Goal: Task Accomplishment & Management: Use online tool/utility

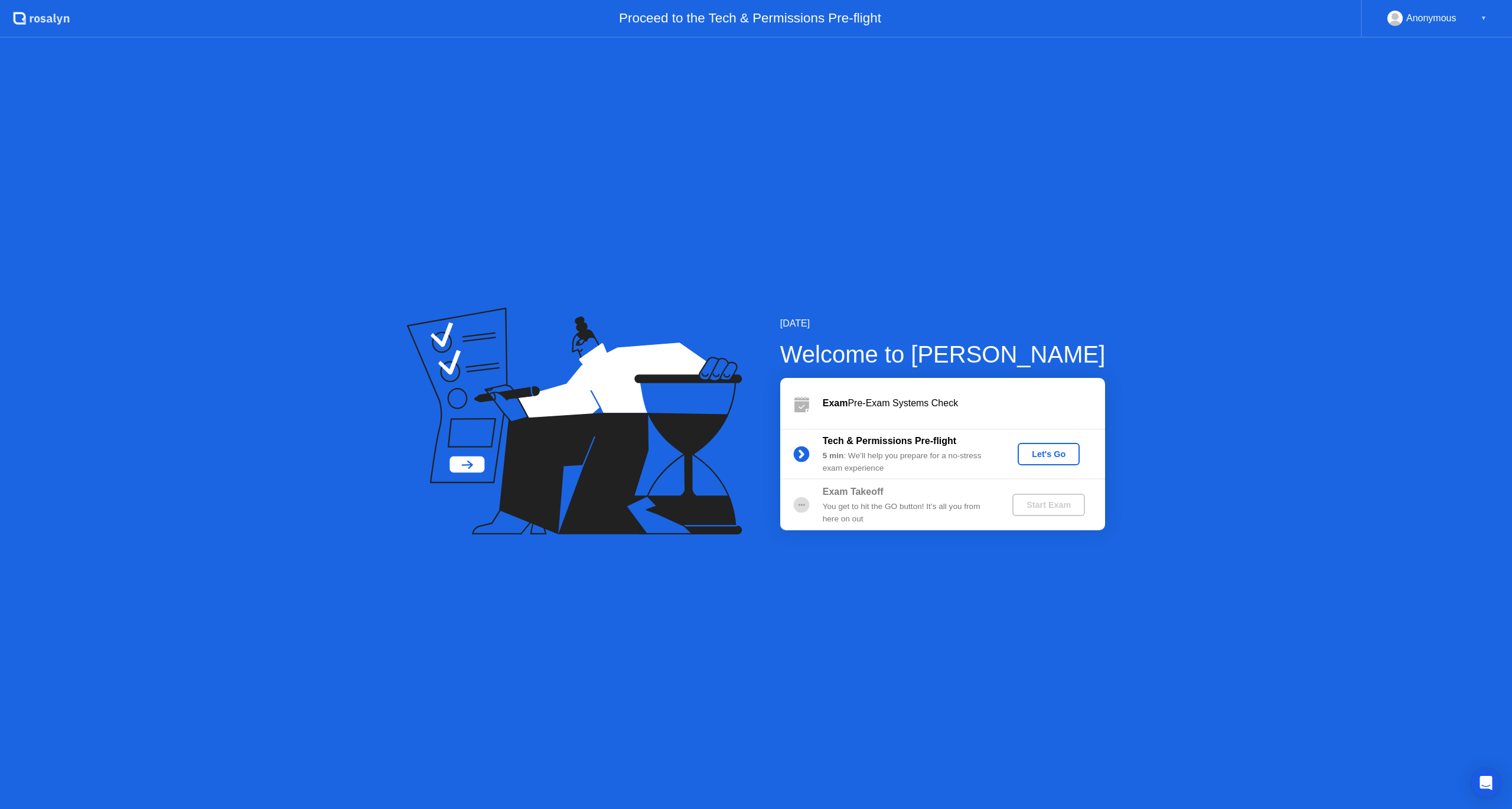
click at [1050, 462] on button "Let's Go" at bounding box center [1048, 454] width 62 height 22
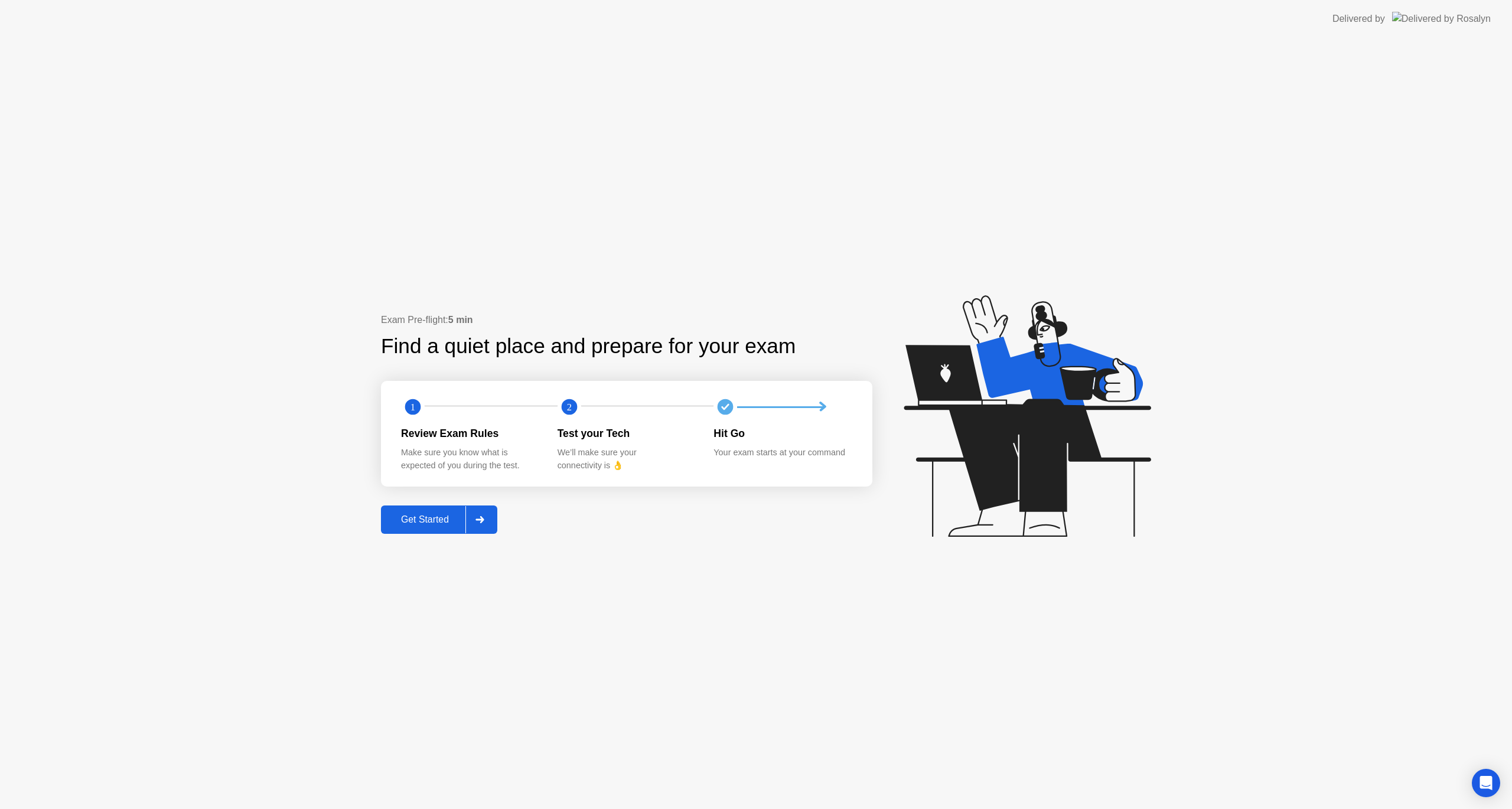
click at [439, 521] on div "Get Started" at bounding box center [425, 520] width 81 height 11
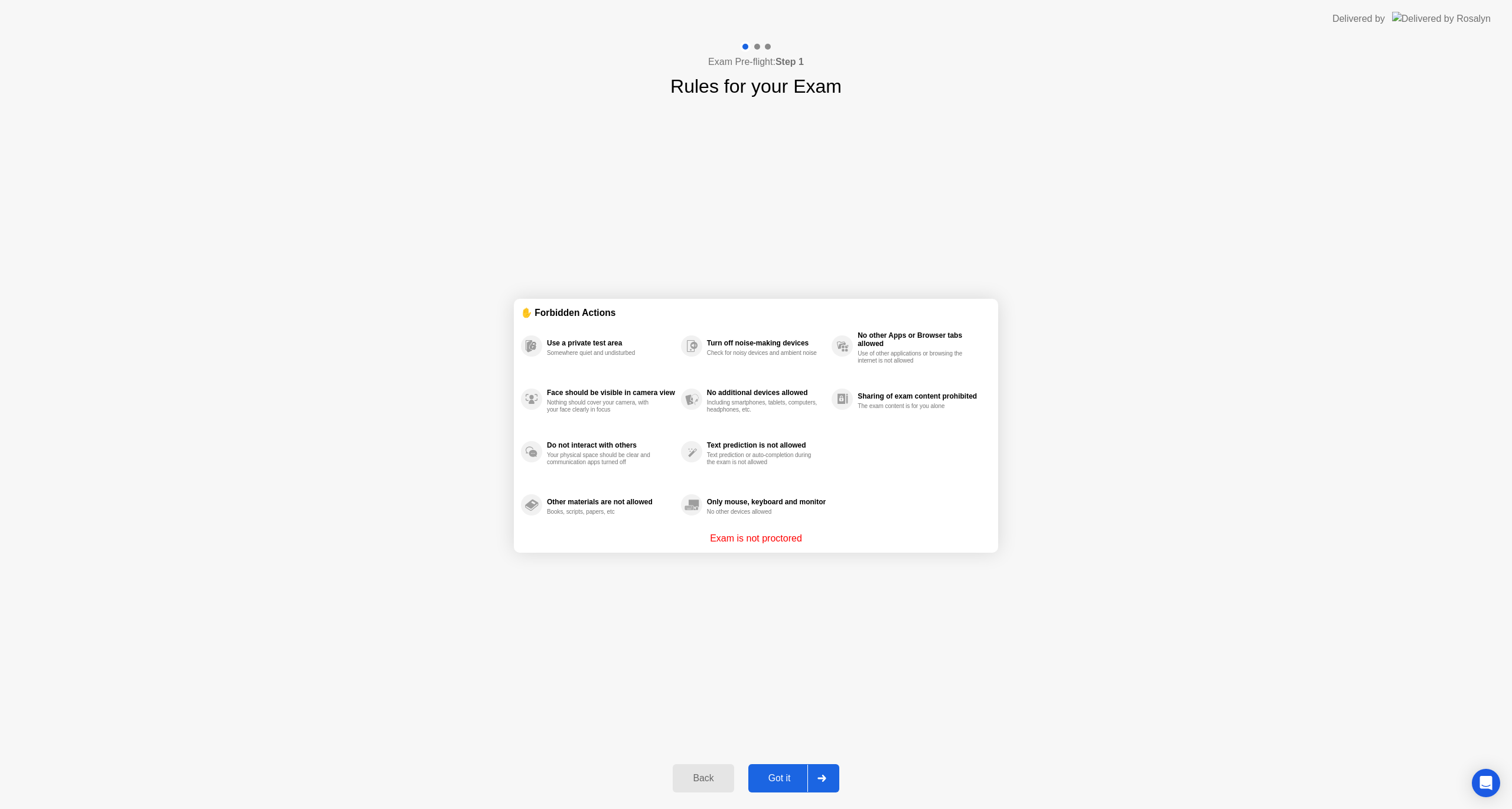
click at [791, 778] on div "Got it" at bounding box center [780, 778] width 55 height 11
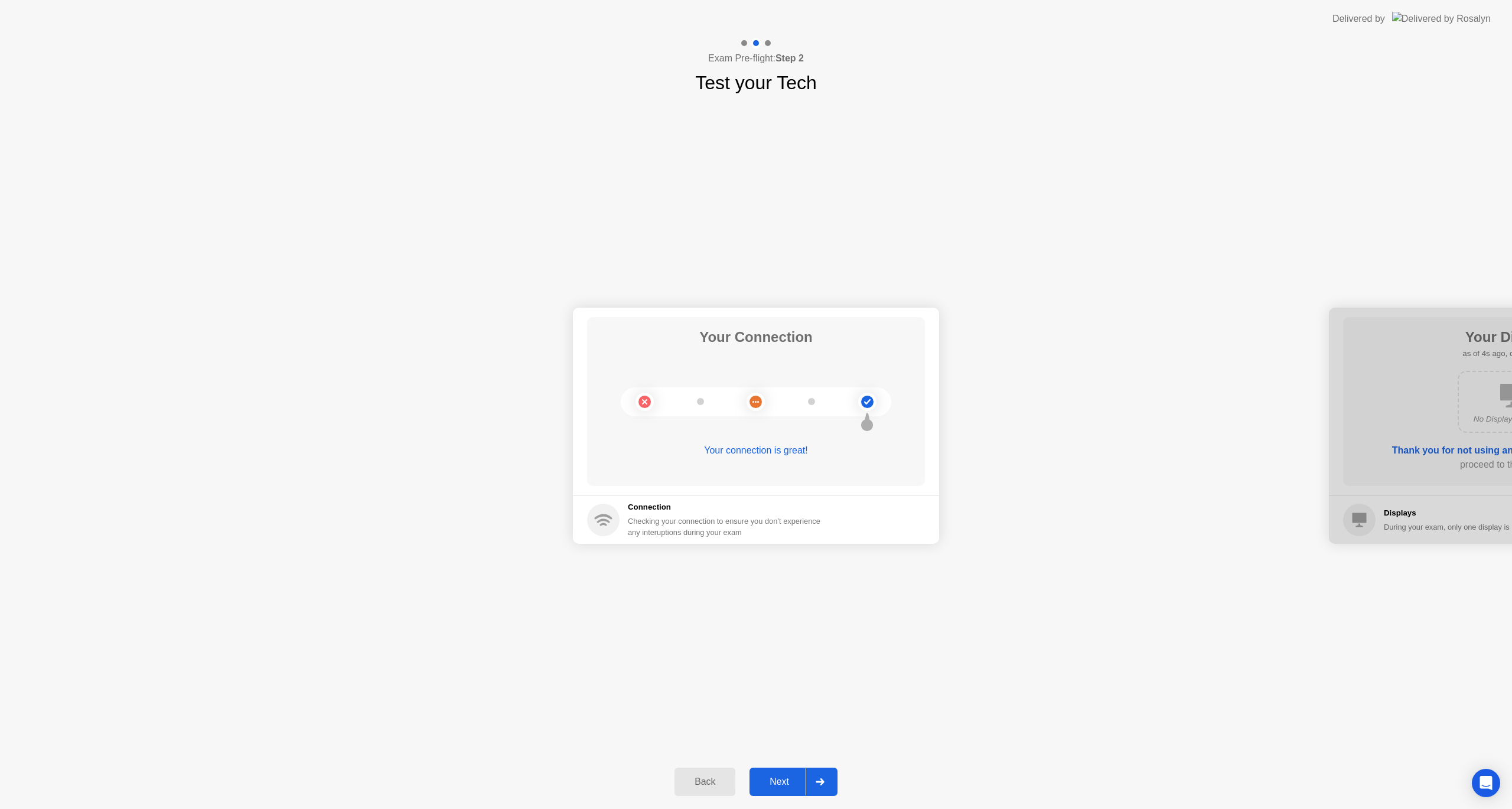
click at [783, 784] on div "Next" at bounding box center [779, 782] width 53 height 11
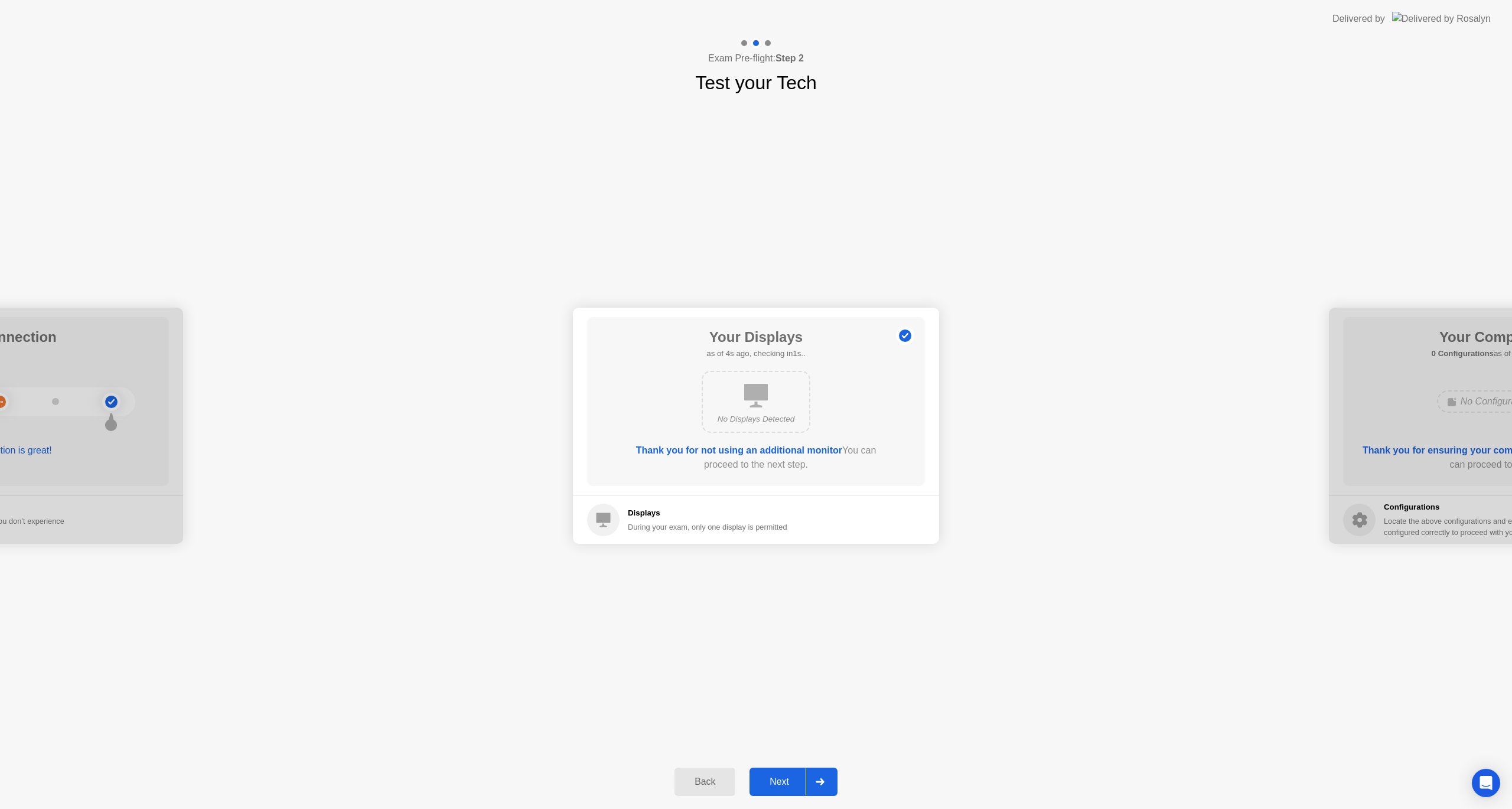
click at [783, 784] on div "Next" at bounding box center [779, 782] width 53 height 11
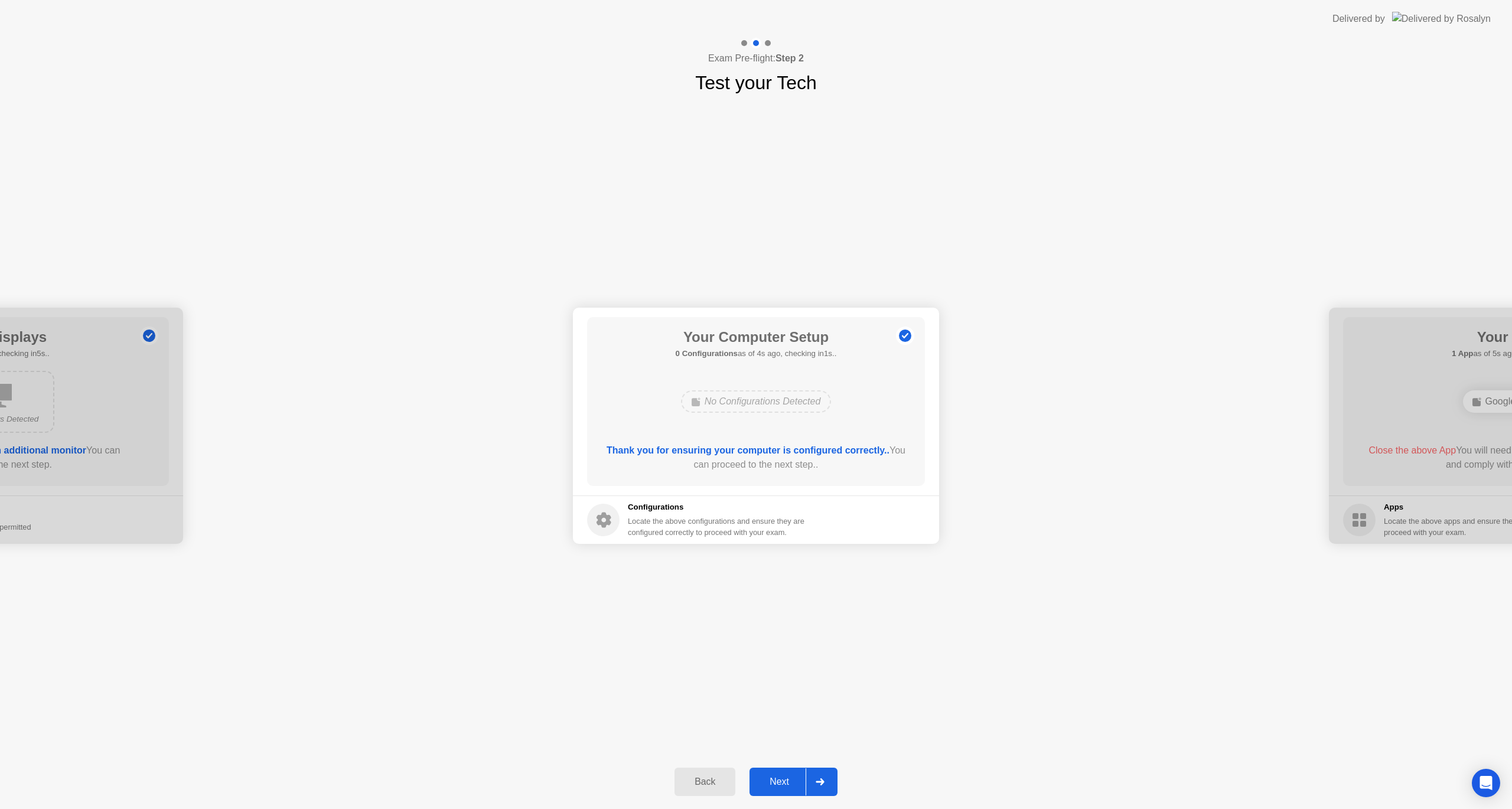
click at [783, 784] on div "Next" at bounding box center [779, 782] width 53 height 11
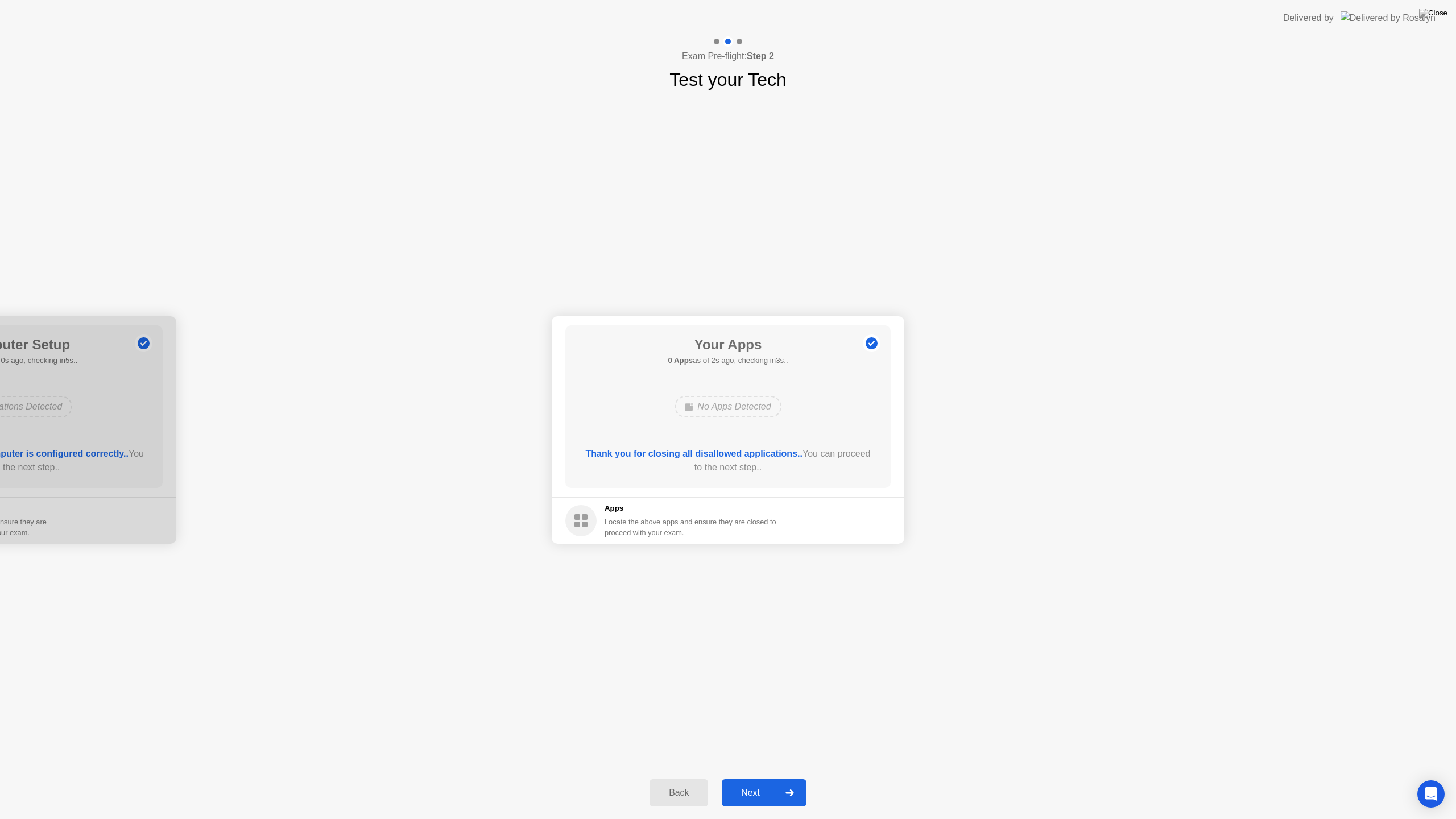
click at [753, 779] on div "Next" at bounding box center [750, 793] width 51 height 10
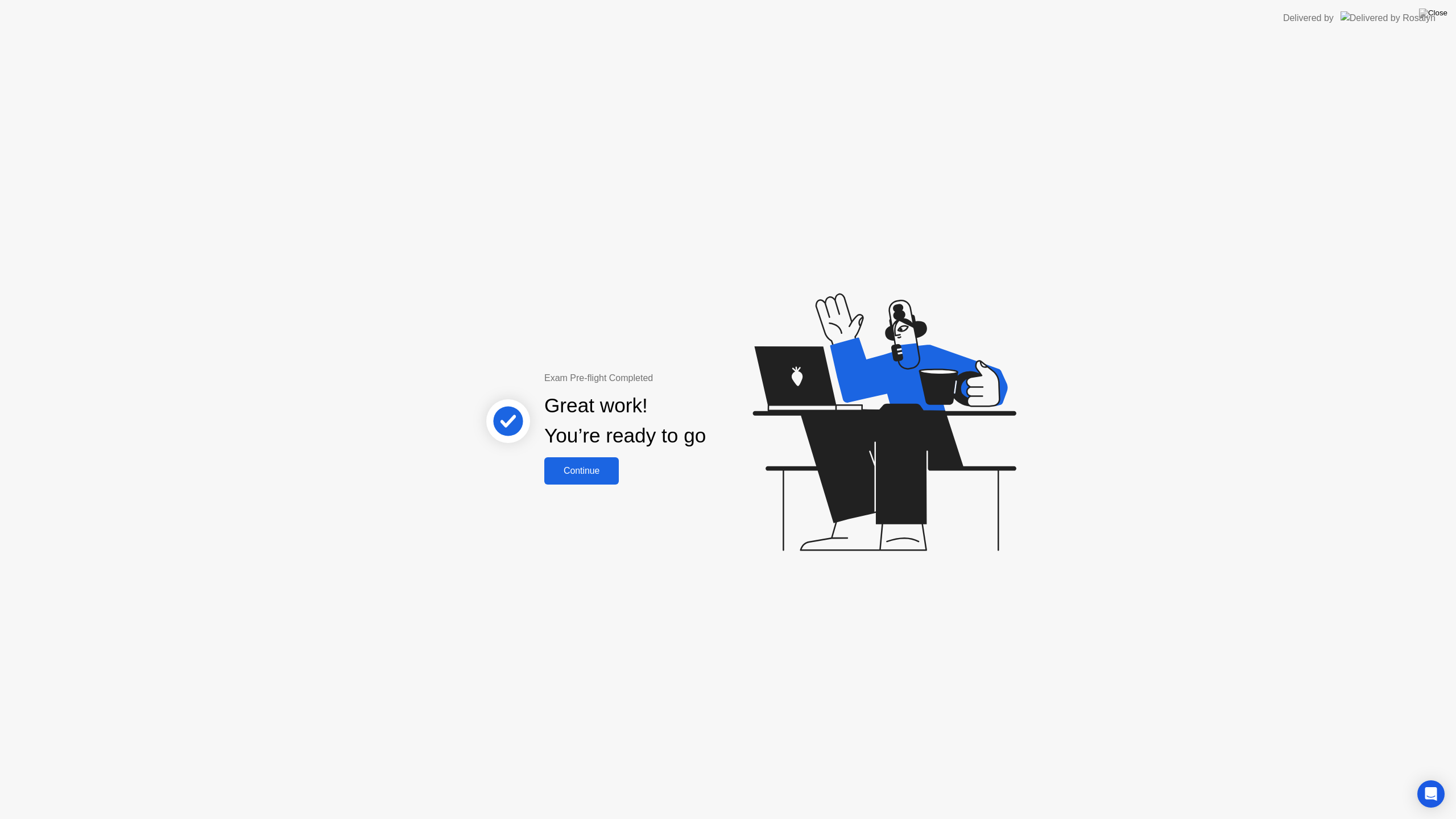
click at [593, 473] on div "Continue" at bounding box center [582, 471] width 68 height 10
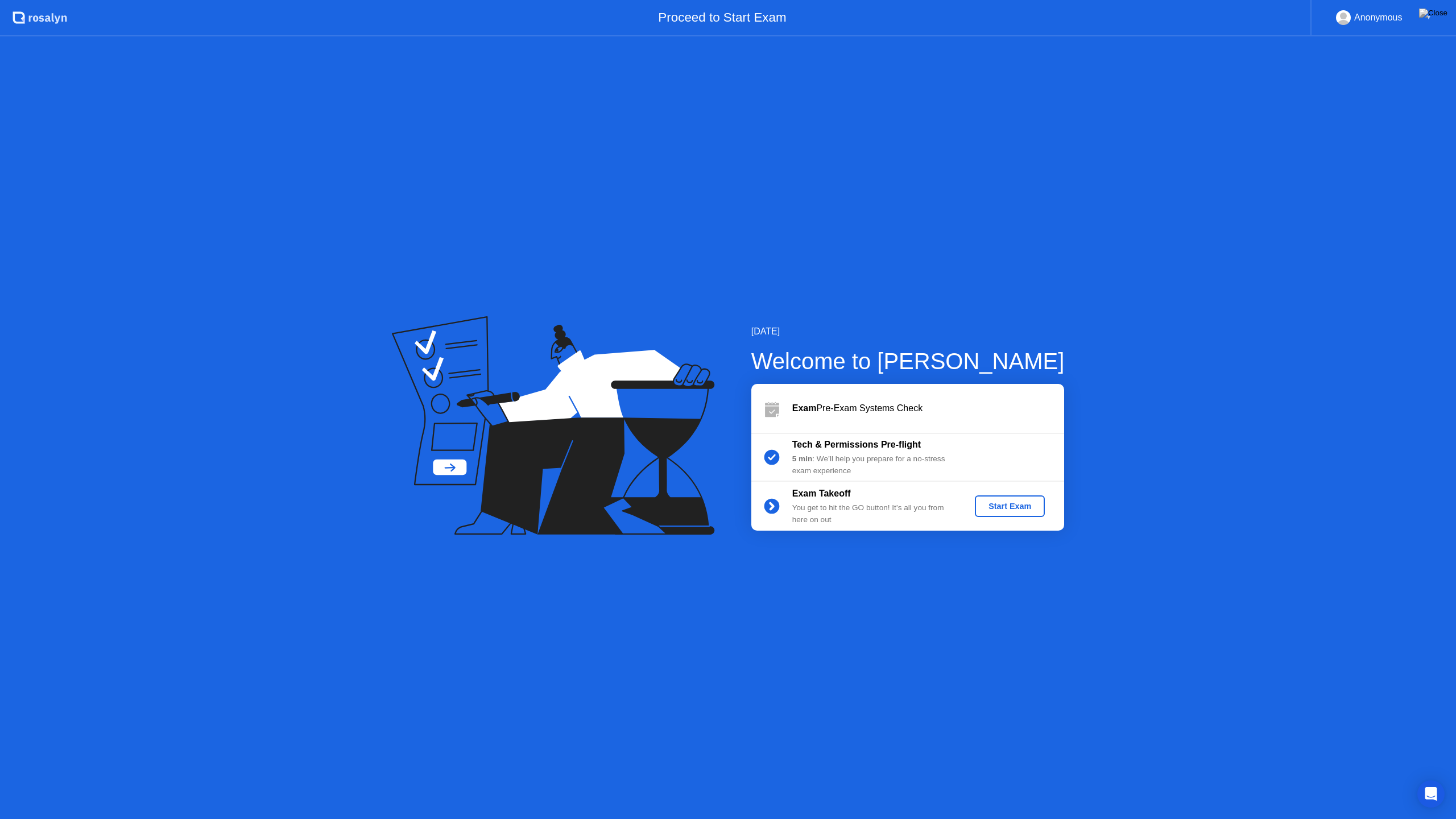
click at [1014, 505] on div "Start Exam" at bounding box center [1009, 506] width 61 height 9
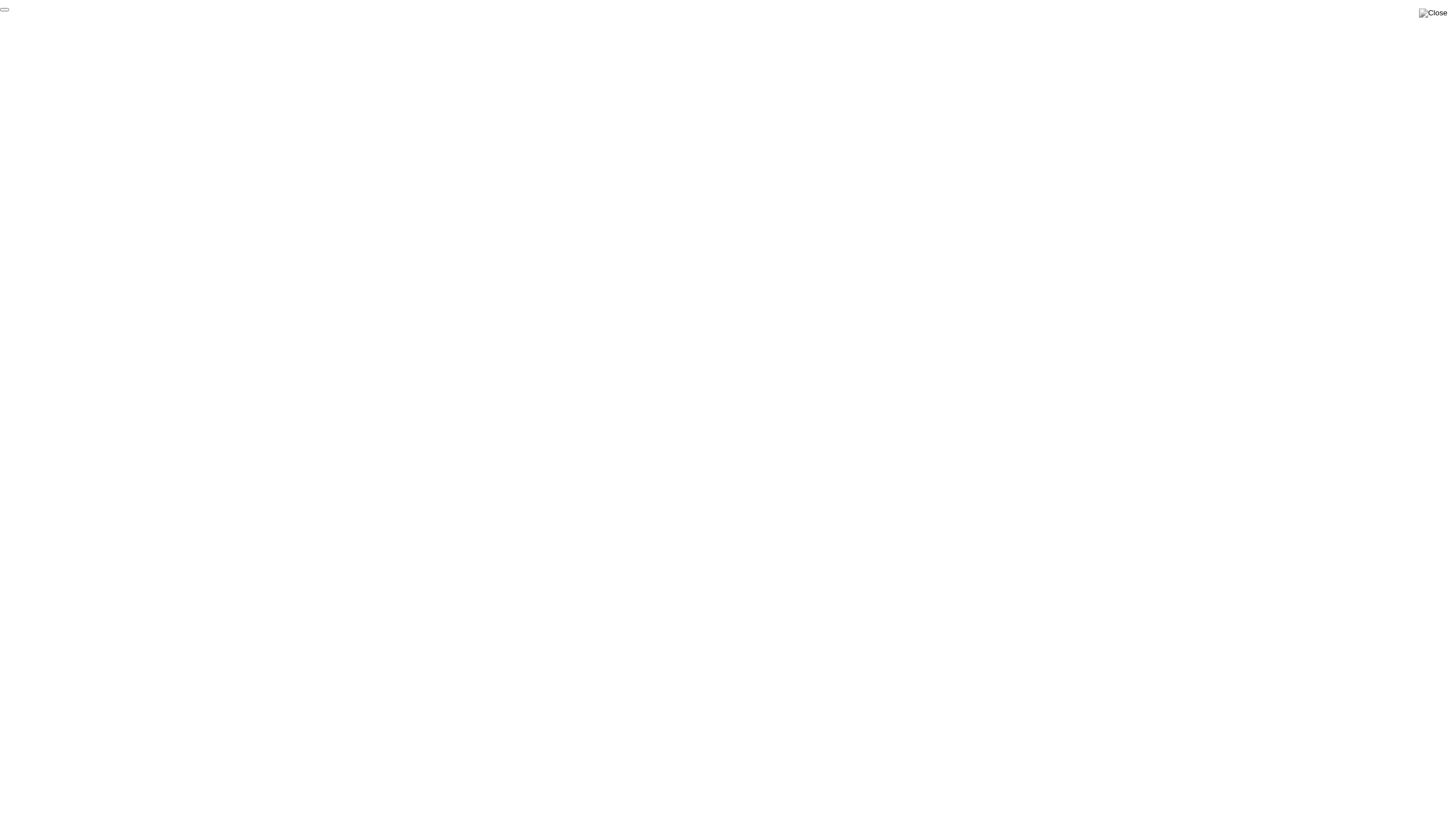
click div "End Proctoring Session"
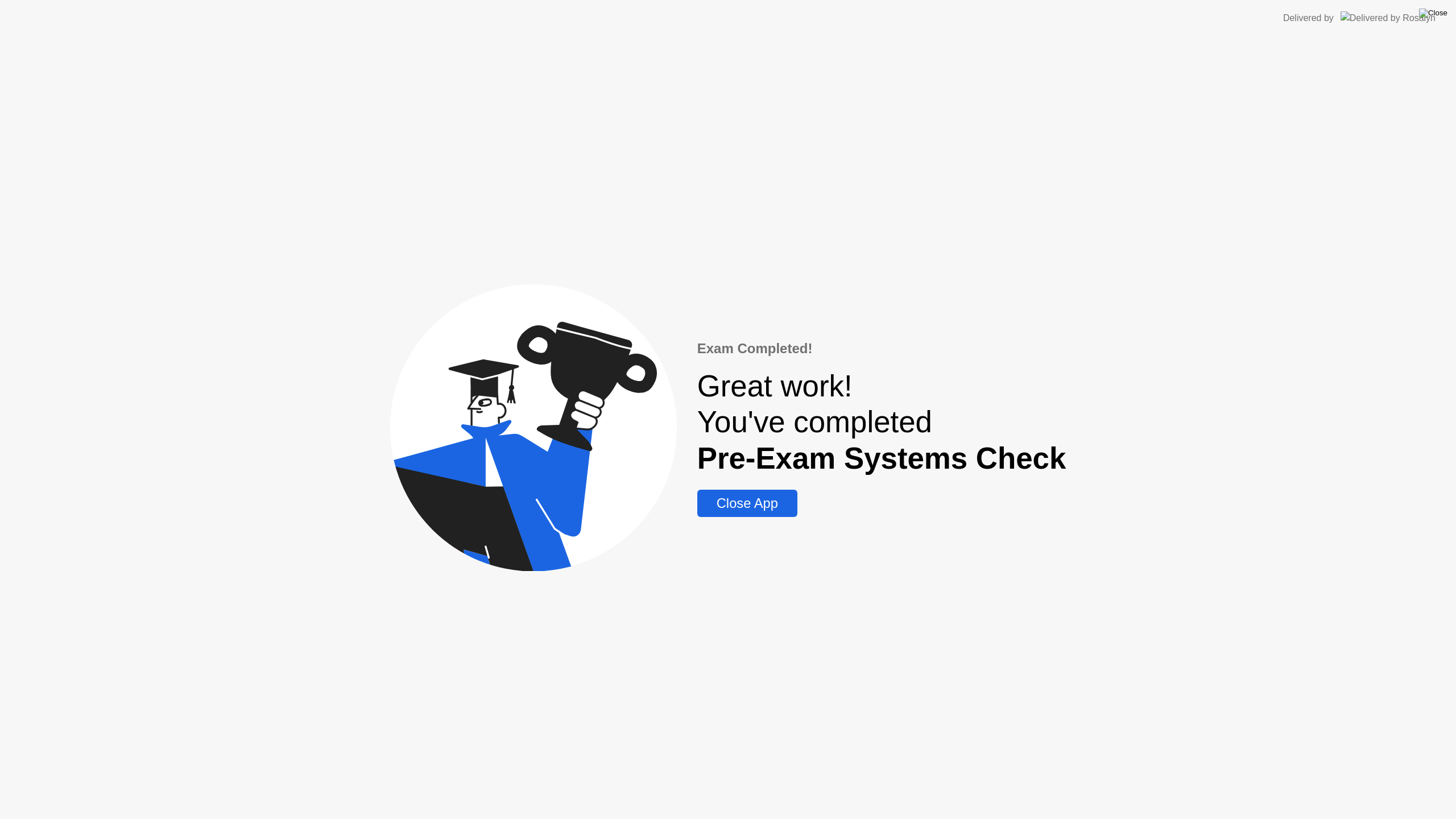
click at [1440, 15] on img at bounding box center [1433, 13] width 29 height 9
click at [768, 511] on div "Close App" at bounding box center [747, 504] width 93 height 16
